Goal: Check status

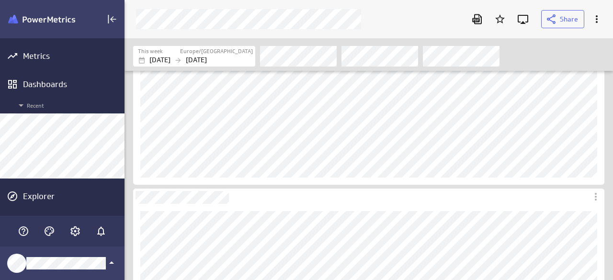
scroll to position [96, 0]
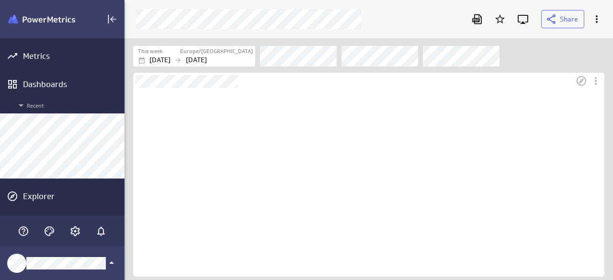
scroll to position [189, 471]
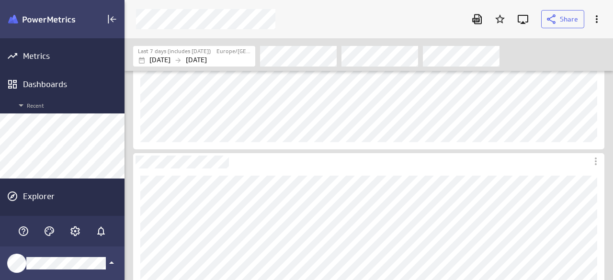
scroll to position [144, 0]
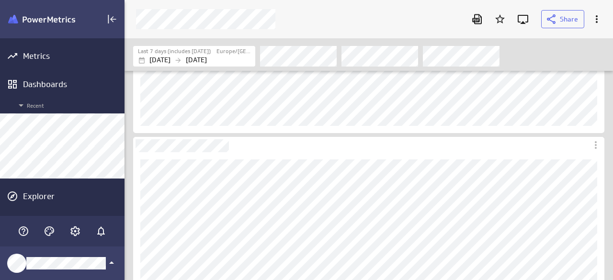
click at [542, 50] on div "Filters" at bounding box center [432, 55] width 344 height 21
click at [565, 48] on div "Filters" at bounding box center [432, 55] width 344 height 21
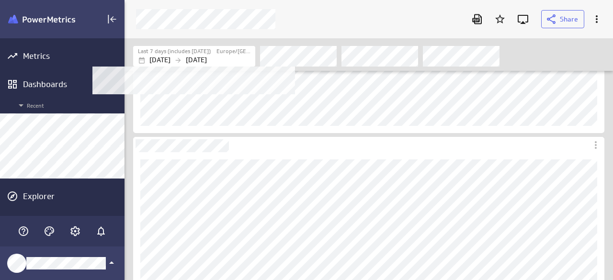
click at [207, 56] on p "Aug 12 2025" at bounding box center [196, 60] width 21 height 10
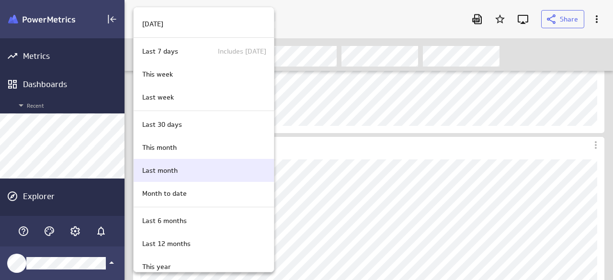
scroll to position [96, 0]
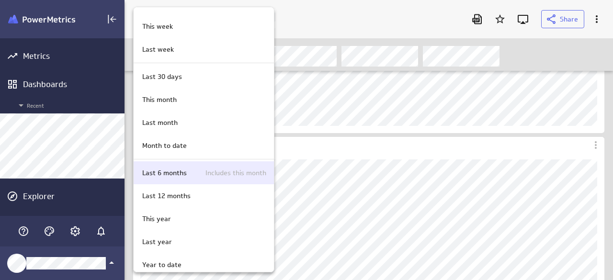
click at [175, 168] on p "Last 6 months" at bounding box center [164, 173] width 45 height 10
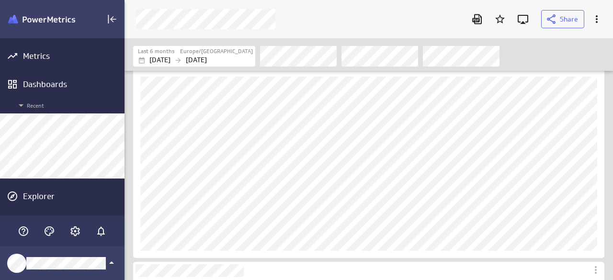
scroll to position [224, 0]
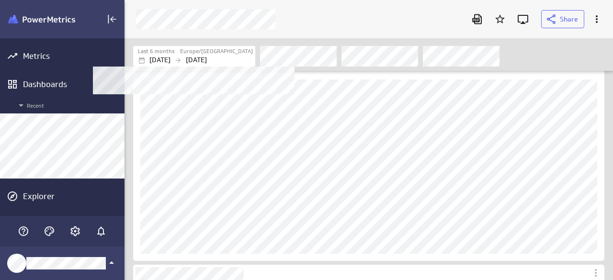
click at [207, 60] on p "Aug 31 2025" at bounding box center [196, 60] width 21 height 10
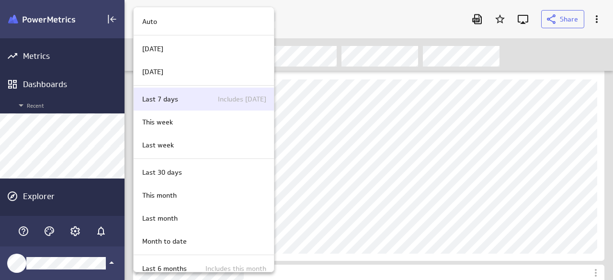
click at [176, 97] on p "Last 7 days" at bounding box center [160, 99] width 36 height 10
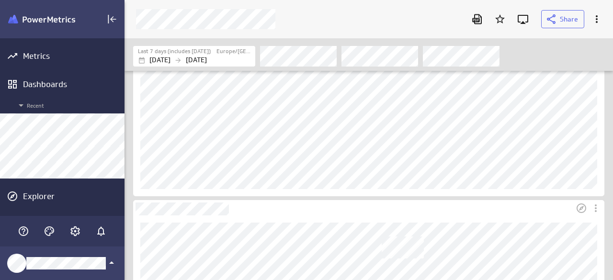
scroll to position [80, 0]
click at [549, 43] on div "Last 7 days (includes today) Europe/Bucharest Aug 06 2025 Aug 12 2025" at bounding box center [369, 54] width 488 height 33
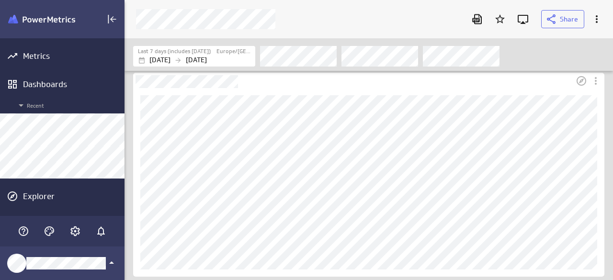
scroll to position [144, 0]
